Goal: Find specific page/section: Find specific page/section

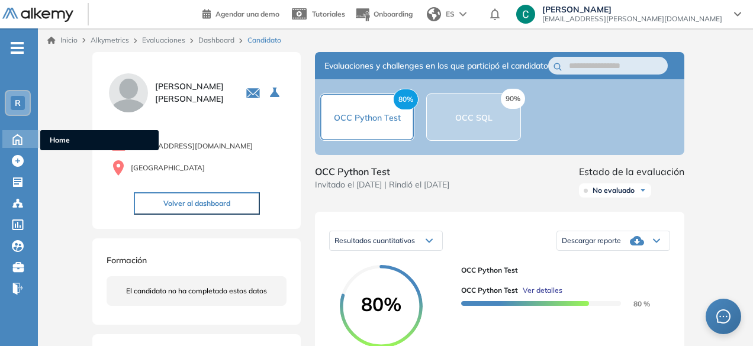
click at [17, 146] on div "Home Home" at bounding box center [20, 139] width 37 height 18
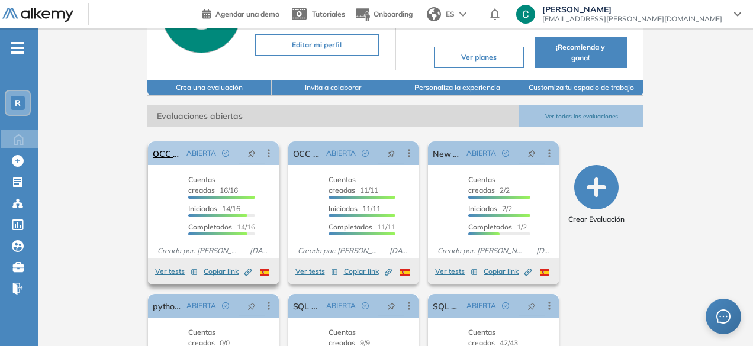
scroll to position [114, 0]
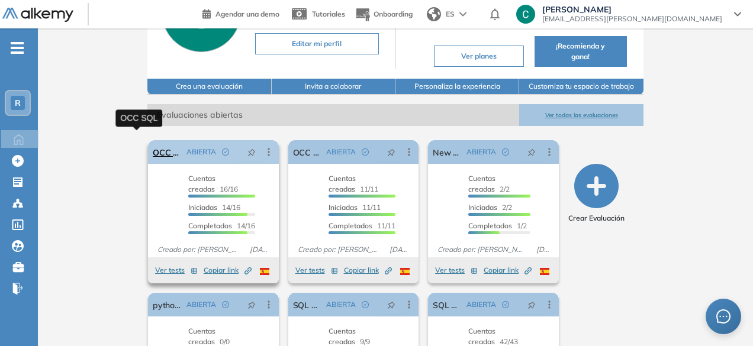
click at [153, 145] on link "OCC SQL" at bounding box center [167, 152] width 29 height 24
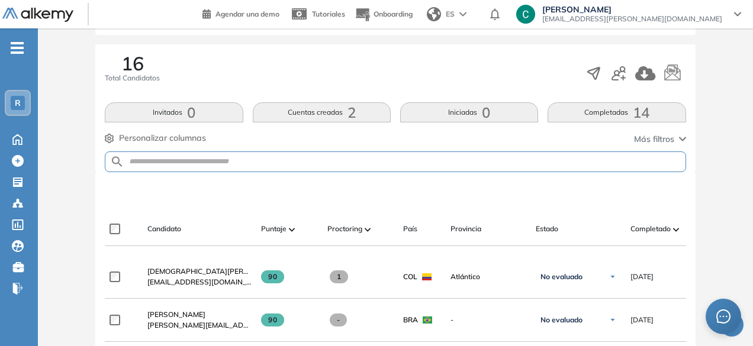
scroll to position [179, 0]
click at [365, 116] on button "Cuentas creadas 2" at bounding box center [322, 113] width 138 height 20
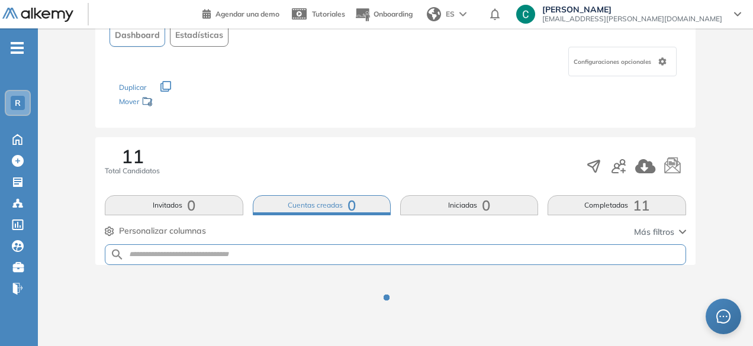
scroll to position [134, 0]
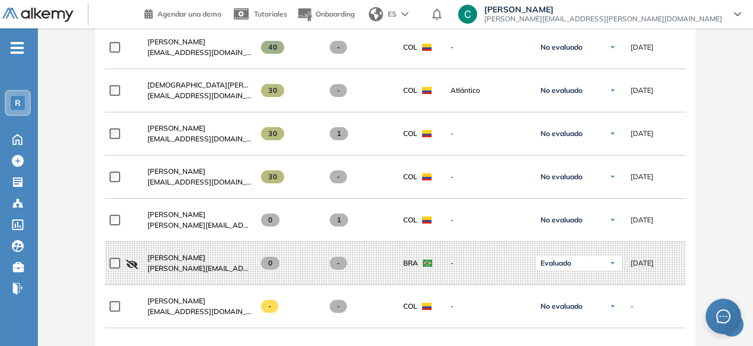
scroll to position [749, 0]
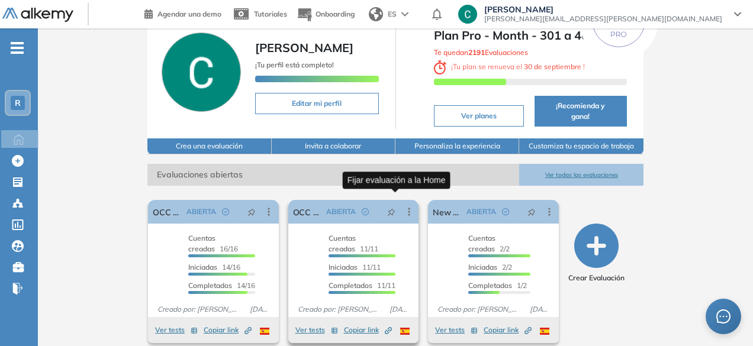
scroll to position [54, 0]
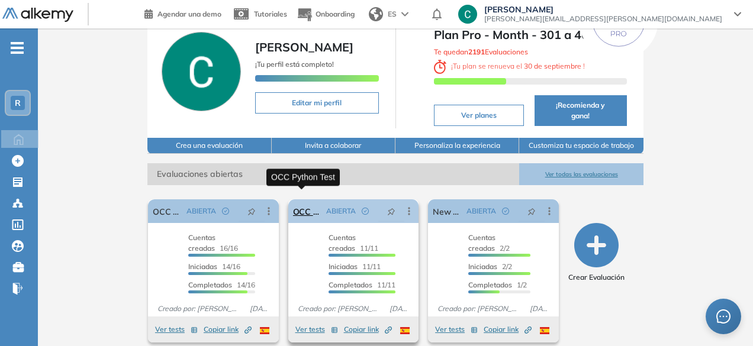
click at [297, 199] on link "OCC Python Test" at bounding box center [307, 211] width 29 height 24
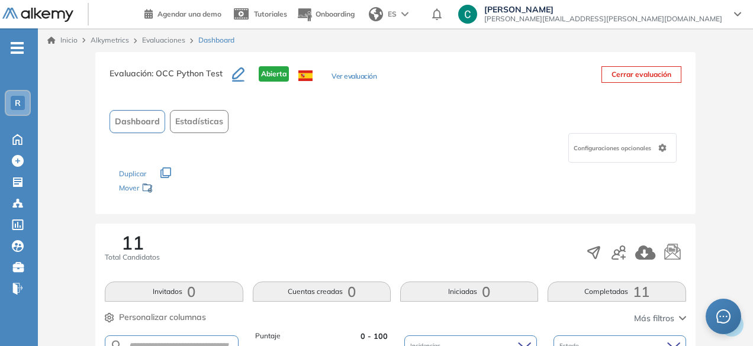
click at [143, 125] on span "Dashboard" at bounding box center [137, 121] width 45 height 12
click at [155, 133] on div "Configuraciones opcionales" at bounding box center [394, 148] width 571 height 30
click at [150, 122] on span "Dashboard" at bounding box center [137, 121] width 45 height 12
click at [349, 78] on button "Ver evaluación" at bounding box center [353, 77] width 45 height 12
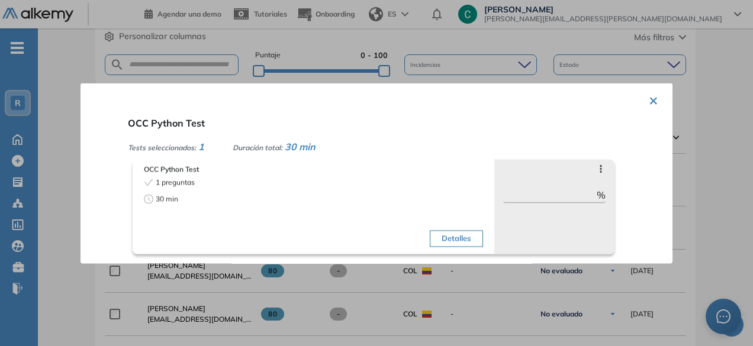
scroll to position [296, 0]
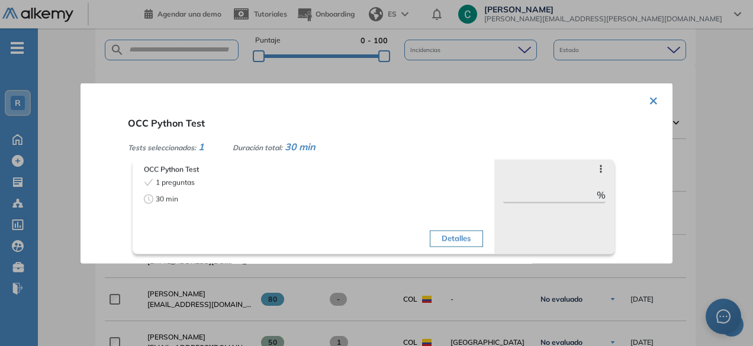
click at [652, 95] on button "×" at bounding box center [653, 99] width 9 height 23
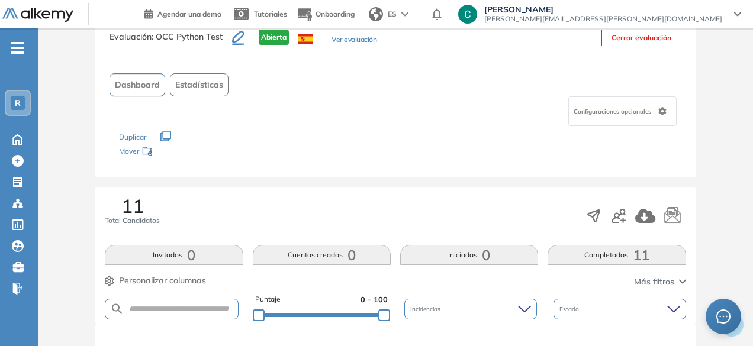
scroll to position [0, 0]
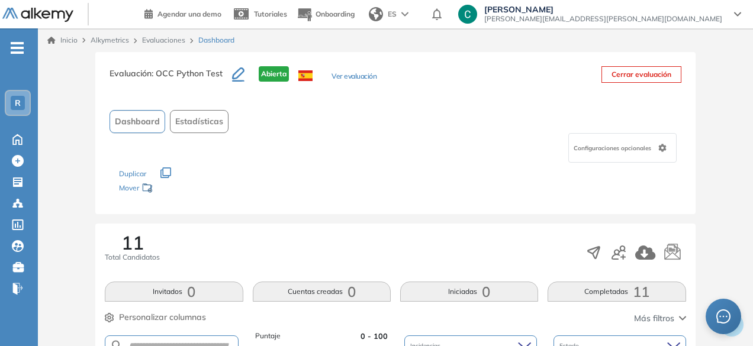
click at [635, 147] on span "Configuraciones opcionales" at bounding box center [613, 148] width 80 height 9
click at [484, 110] on div "Dashboard Estadísticas" at bounding box center [394, 121] width 571 height 23
click at [202, 127] on span "Estadísticas" at bounding box center [199, 121] width 48 height 12
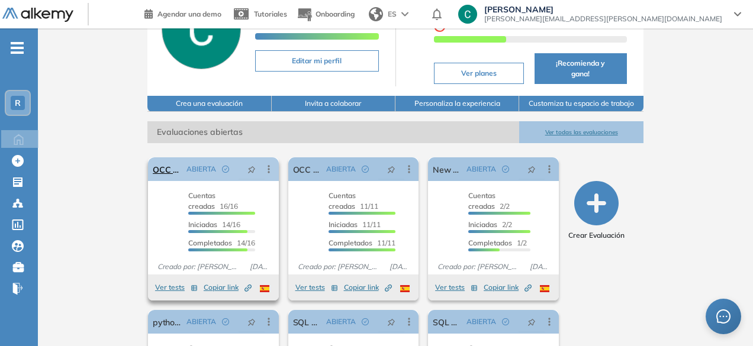
scroll to position [103, 0]
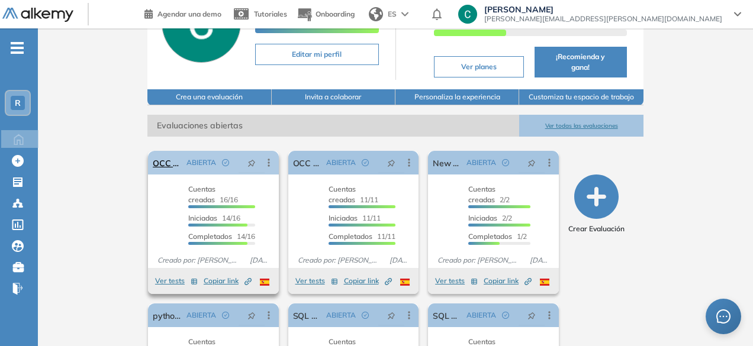
click at [268, 159] on icon at bounding box center [269, 163] width 2 height 8
click at [230, 137] on div "El proctoring será activado ¡Importante!: Los usuarios que ya realizaron la eva…" at bounding box center [395, 294] width 514 height 315
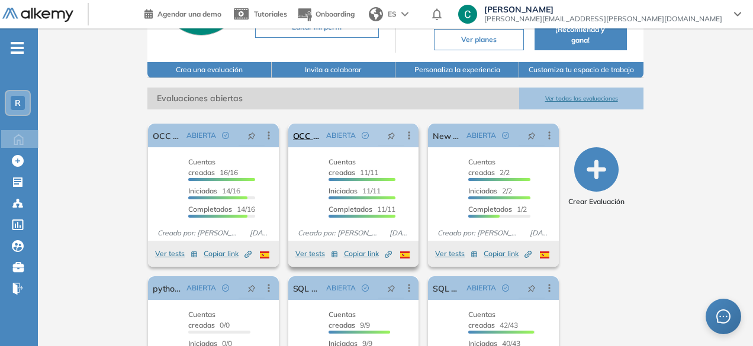
scroll to position [131, 0]
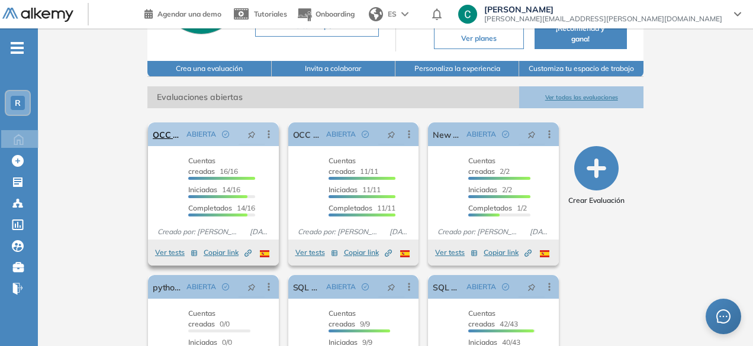
click at [263, 128] on icon at bounding box center [269, 134] width 12 height 12
click at [303, 91] on span "Evaluaciones abiertas" at bounding box center [333, 97] width 372 height 22
click at [154, 128] on div "OCC SQL ABIERTA Editar Los siguientes tests ya no están disponibles o tienen un…" at bounding box center [213, 135] width 131 height 24
click at [153, 128] on link "OCC SQL" at bounding box center [167, 135] width 29 height 24
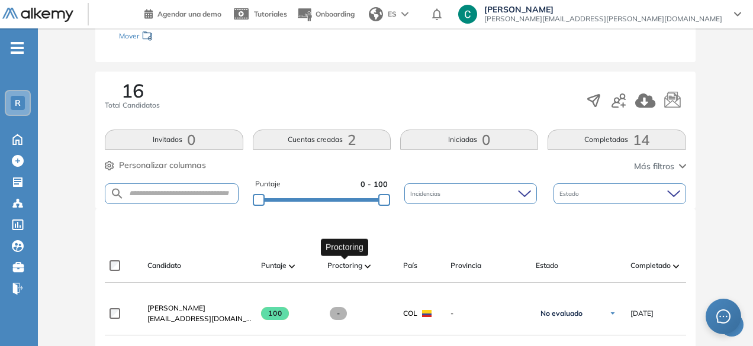
scroll to position [152, 0]
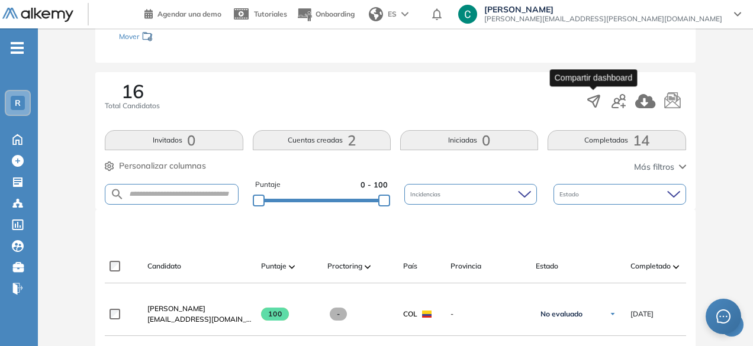
click at [594, 96] on icon "button" at bounding box center [594, 101] width 12 height 12
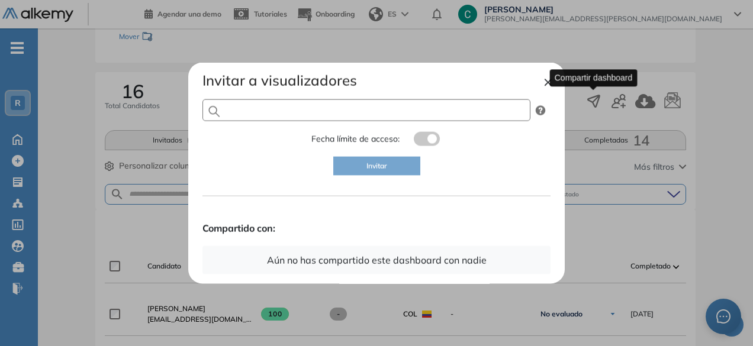
click at [412, 112] on input "text" at bounding box center [366, 110] width 328 height 22
type input "******"
